Goal: Find specific page/section

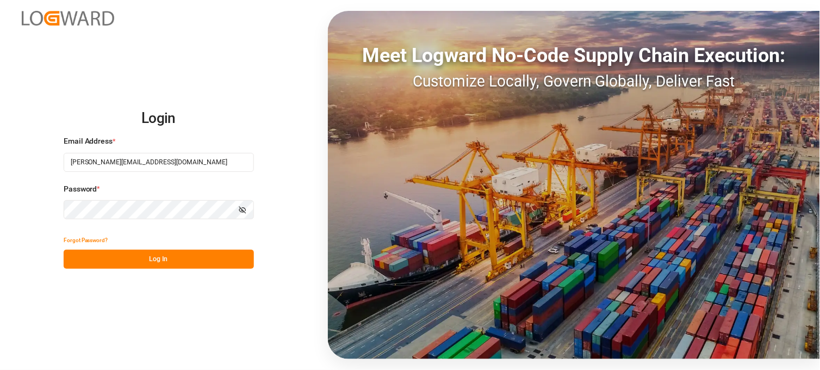
click at [160, 258] on button "Log In" at bounding box center [159, 259] width 190 height 19
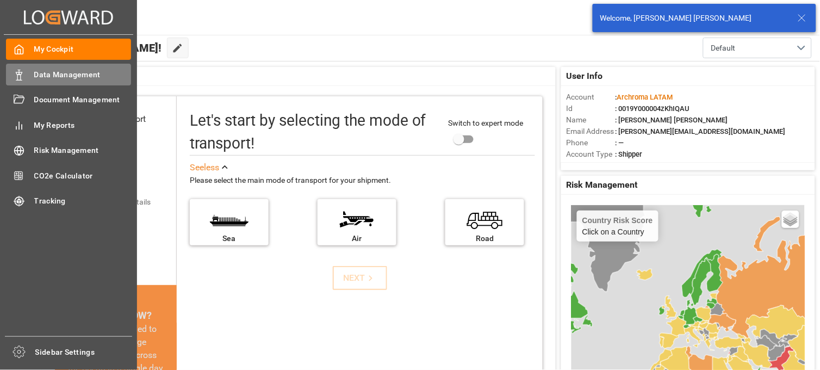
click at [66, 73] on span "Data Management" at bounding box center [82, 74] width 97 height 11
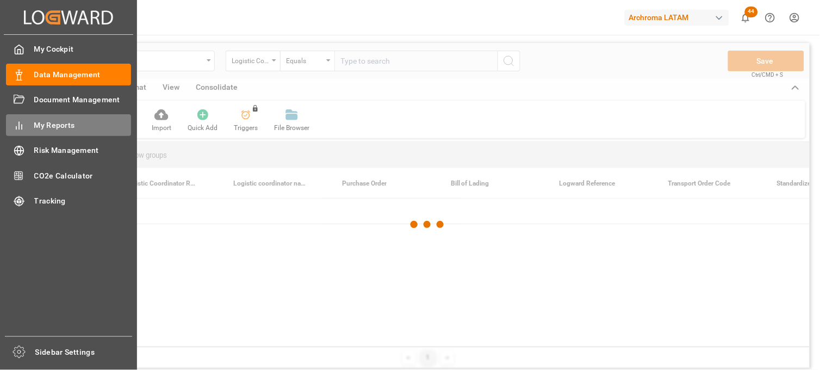
click at [61, 124] on span "My Reports" at bounding box center [82, 125] width 97 height 11
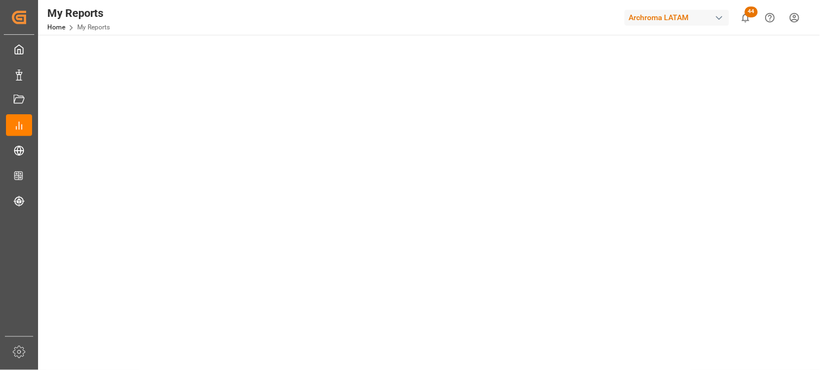
scroll to position [552, 0]
